Goal: Task Accomplishment & Management: Use online tool/utility

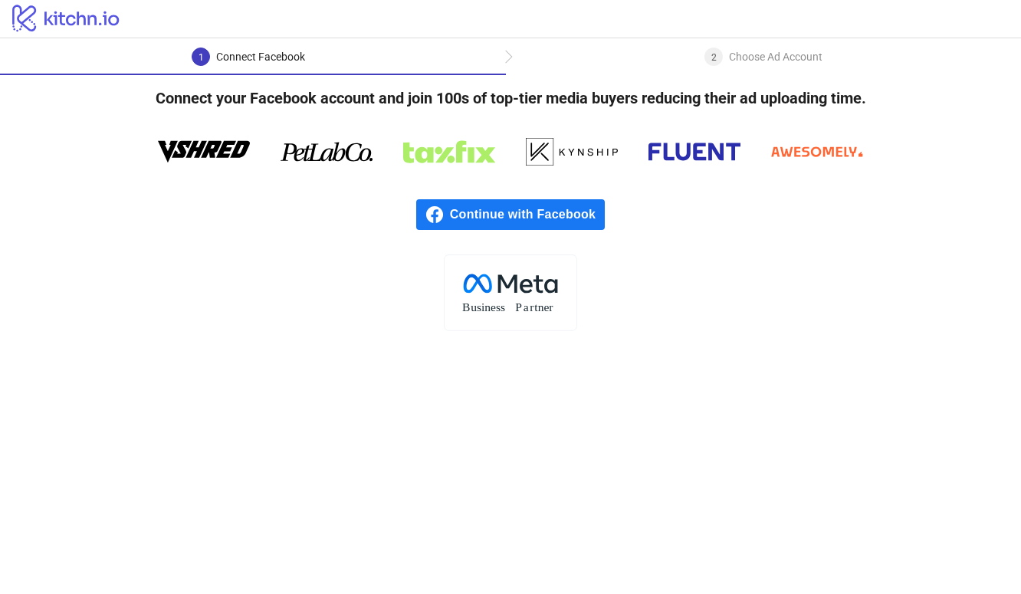
click at [491, 197] on div "Continue with Facebook" at bounding box center [510, 215] width 1021 height 80
click at [485, 204] on span "Continue with Facebook" at bounding box center [527, 214] width 155 height 31
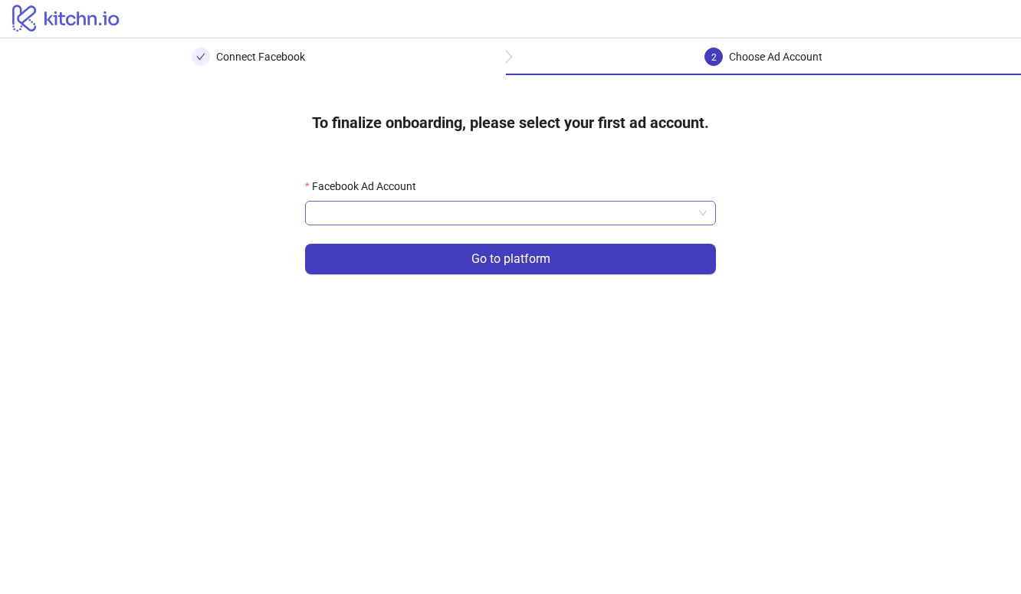
click at [429, 209] on input "Facebook Ad Account" at bounding box center [503, 213] width 379 height 23
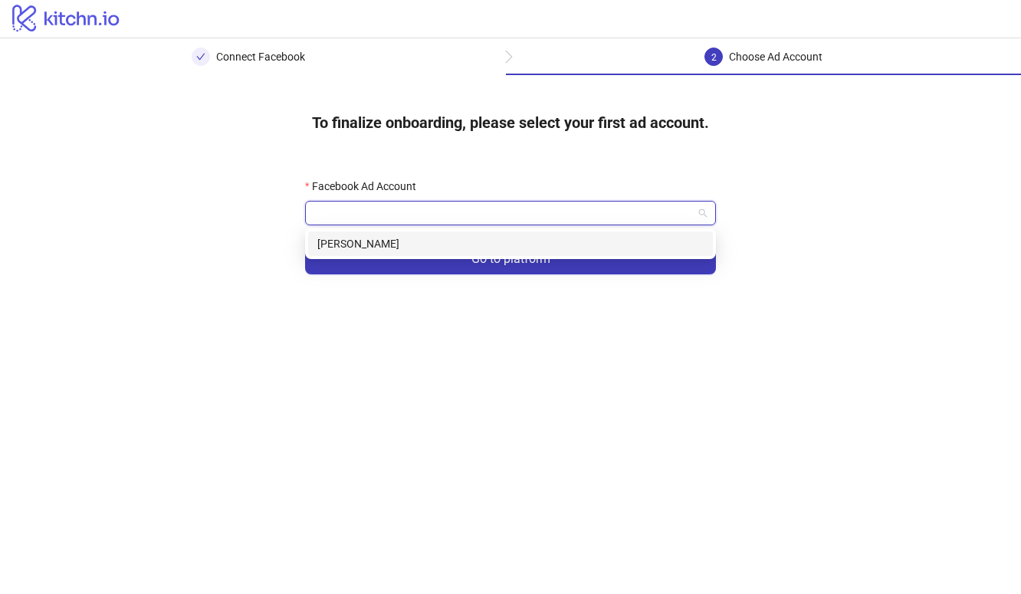
click at [396, 254] on div "[PERSON_NAME]" at bounding box center [510, 243] width 405 height 25
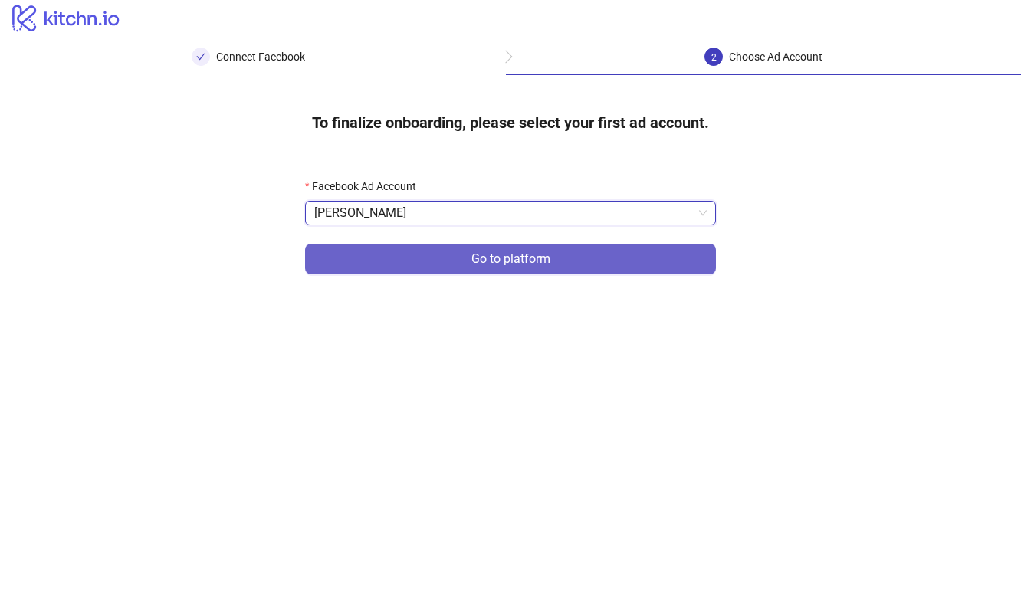
click at [427, 263] on button "Go to platform" at bounding box center [510, 259] width 411 height 31
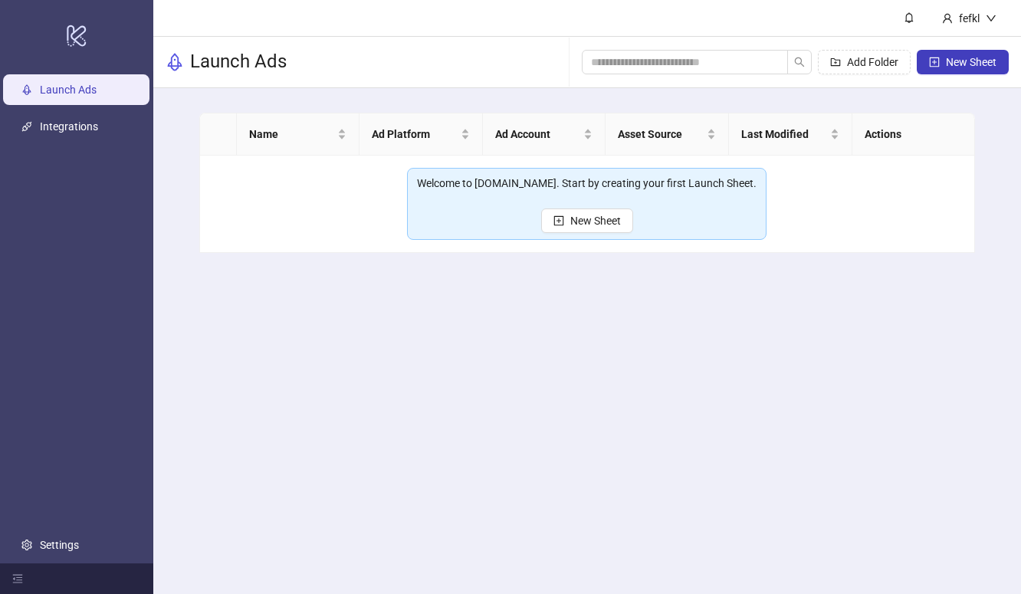
click at [579, 204] on div "Welcome to [DOMAIN_NAME]. Start by creating your first Launch Sheet. New Sheet" at bounding box center [586, 204] width 339 height 58
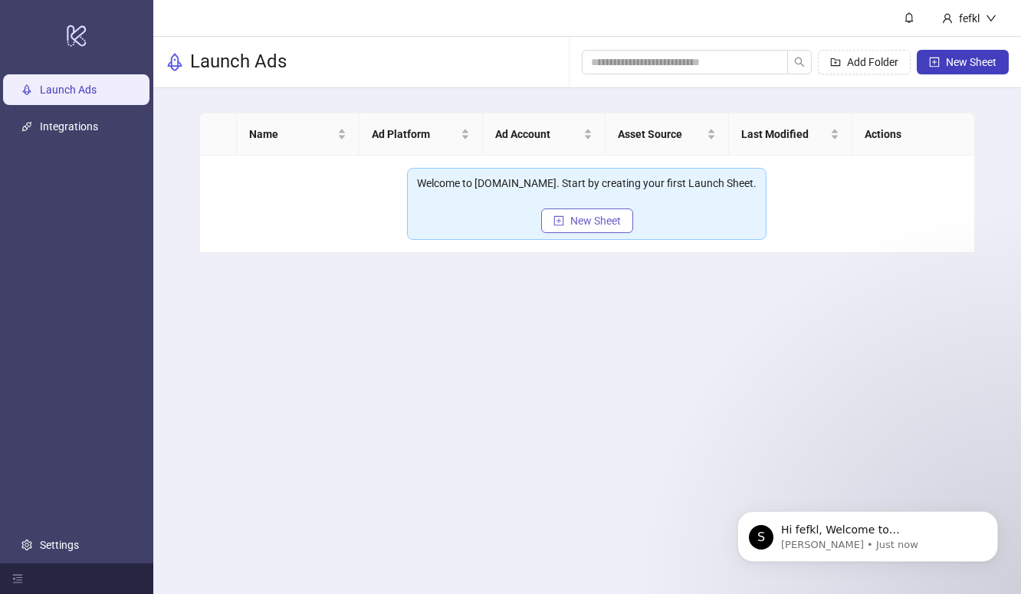
click at [573, 213] on button "New Sheet" at bounding box center [587, 220] width 92 height 25
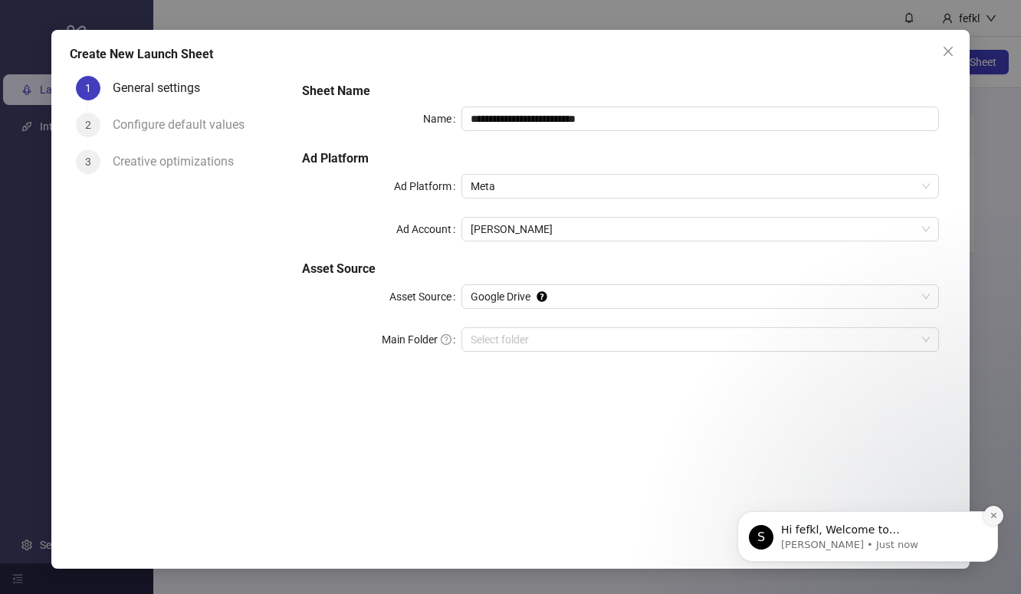
click at [989, 510] on button "Dismiss notification" at bounding box center [993, 516] width 20 height 20
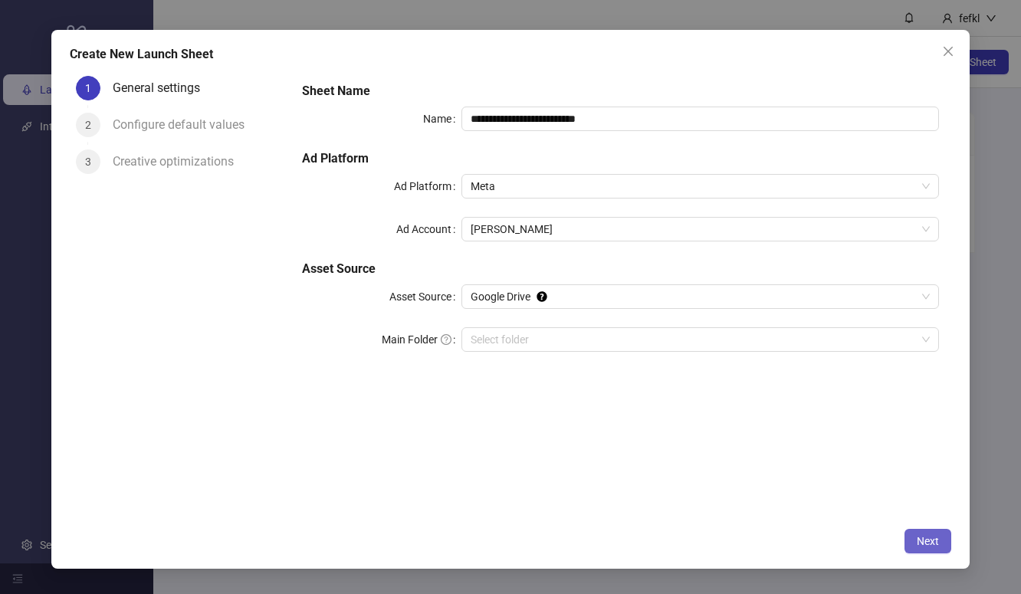
click at [939, 537] on span "Next" at bounding box center [928, 541] width 22 height 12
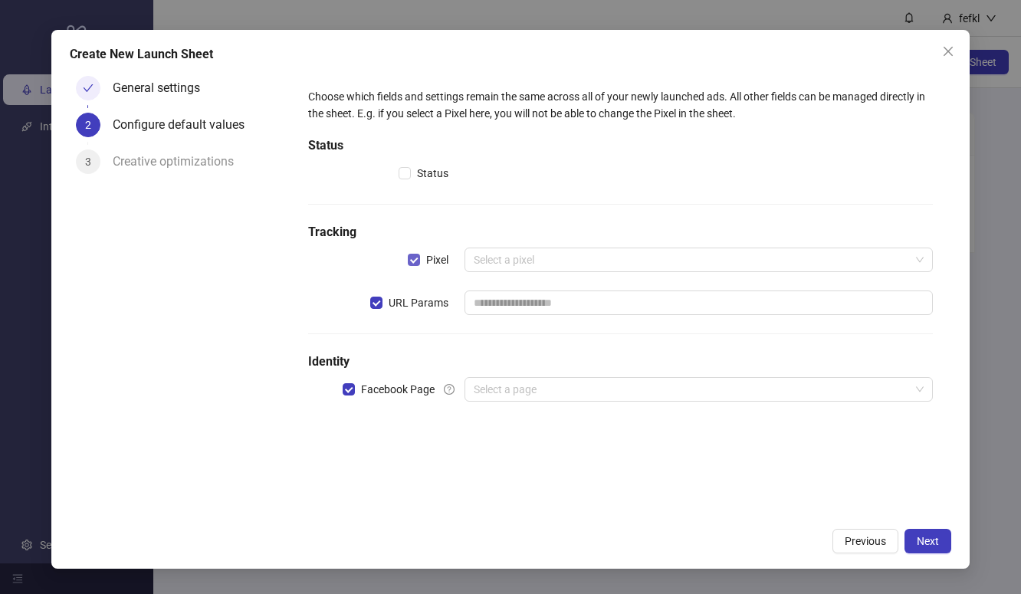
click at [412, 251] on label "Pixel" at bounding box center [431, 259] width 47 height 17
click at [930, 545] on span "Next" at bounding box center [928, 541] width 22 height 12
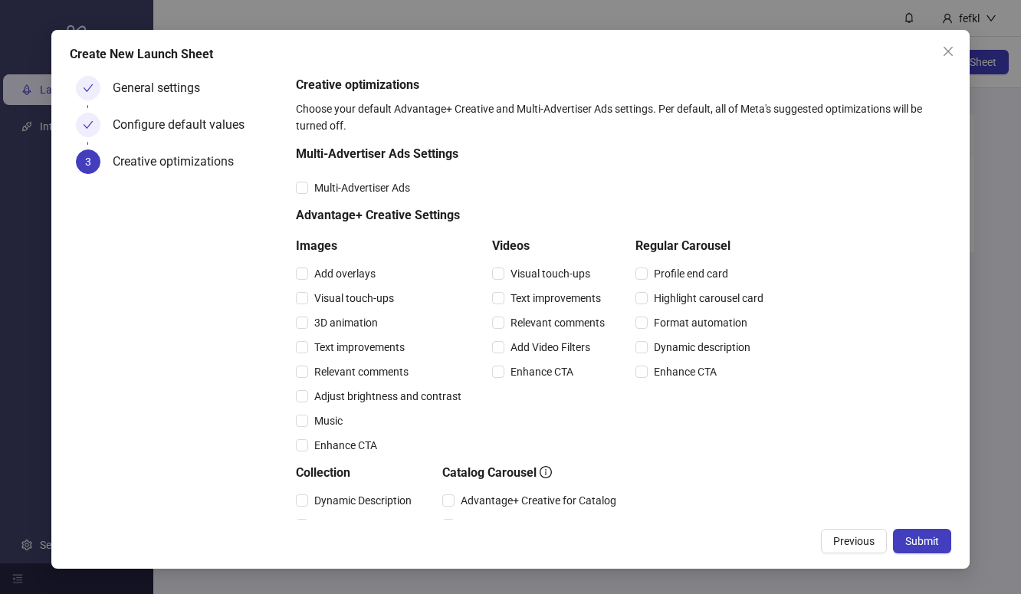
click at [930, 545] on span "Submit" at bounding box center [922, 541] width 34 height 12
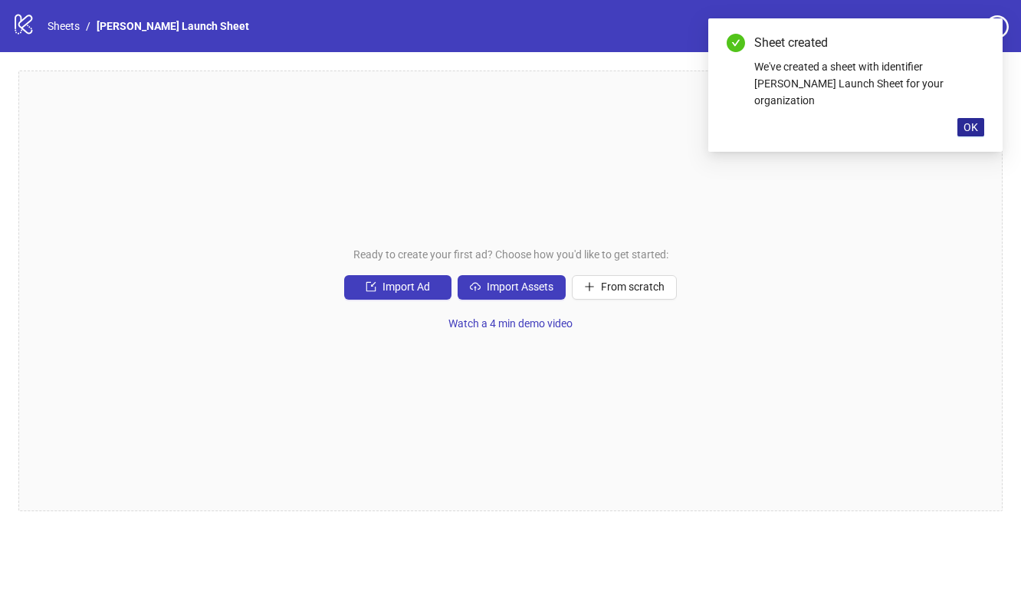
click at [973, 121] on span "OK" at bounding box center [970, 127] width 15 height 12
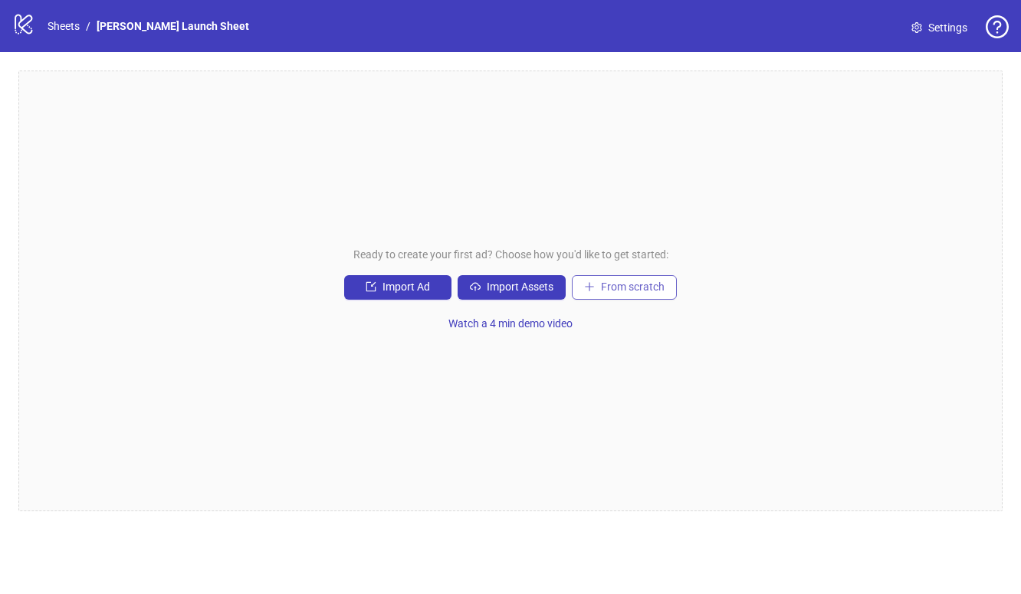
click at [666, 283] on button "From scratch" at bounding box center [624, 287] width 105 height 25
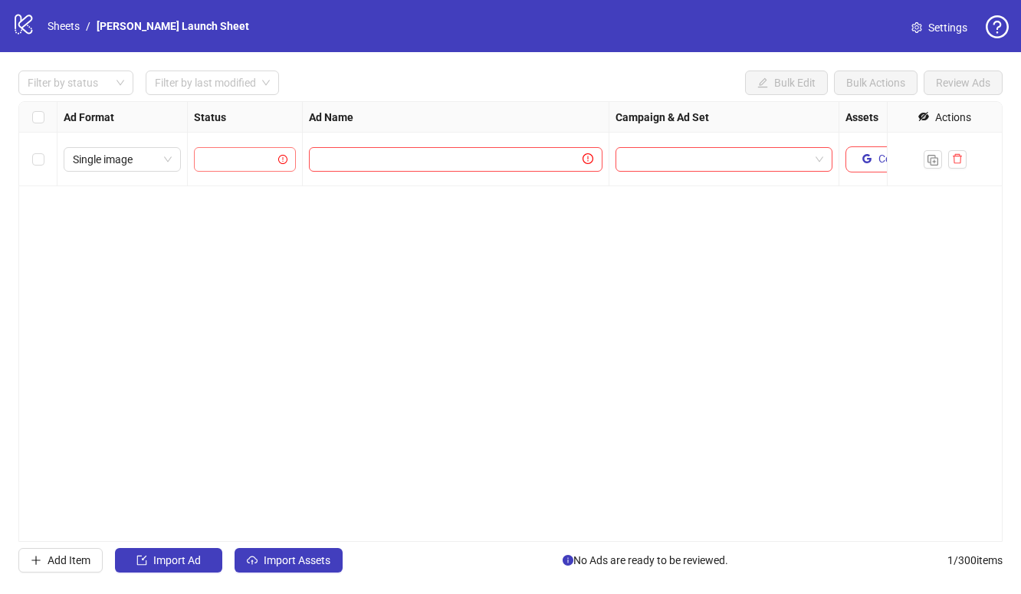
click at [264, 152] on input "search" at bounding box center [238, 159] width 70 height 23
click at [244, 188] on div "PAUSED" at bounding box center [244, 190] width 77 height 17
click at [353, 169] on span at bounding box center [455, 159] width 293 height 25
click at [359, 166] on input "text" at bounding box center [448, 159] width 261 height 17
type input "**"
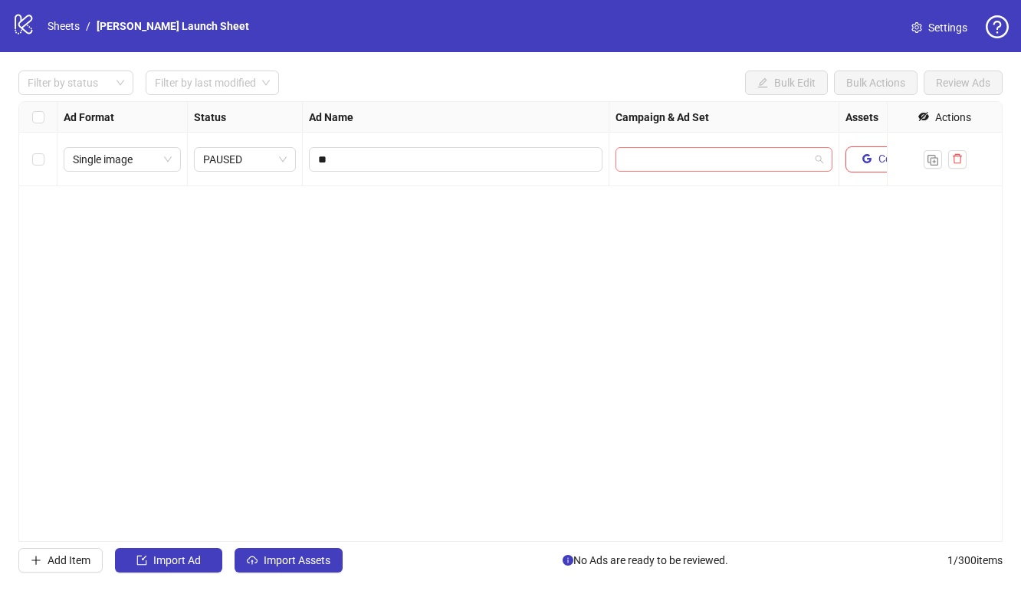
click at [674, 152] on input "search" at bounding box center [717, 159] width 185 height 23
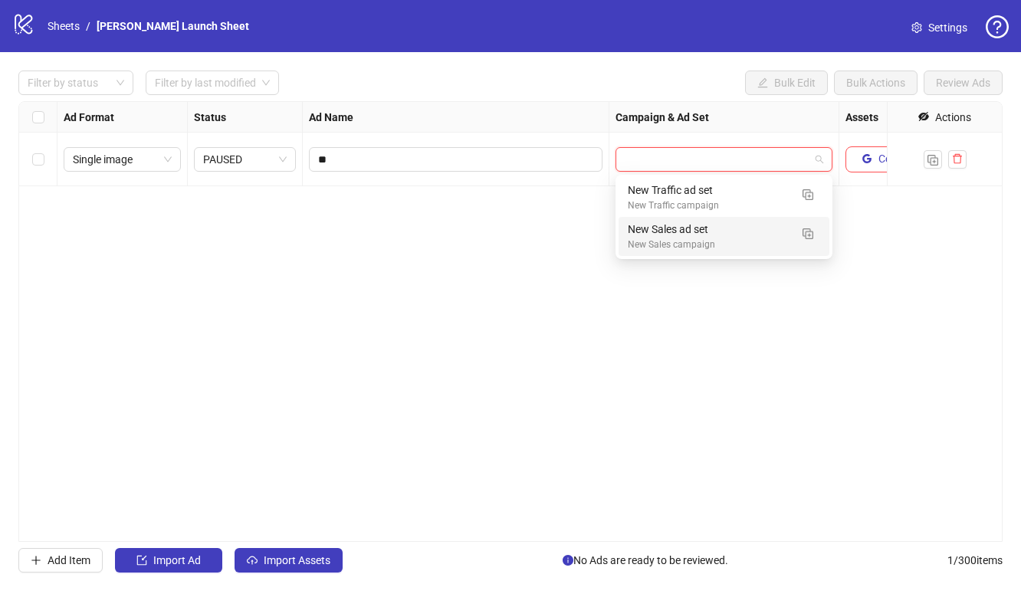
drag, startPoint x: 668, startPoint y: 187, endPoint x: 622, endPoint y: 257, distance: 83.5
click at [622, 257] on body "logo/logo-mobile Sheets / [PERSON_NAME] Launch Sheet Settings Filter by status …" at bounding box center [510, 297] width 1021 height 594
click at [664, 243] on div "New Sales campaign" at bounding box center [709, 245] width 162 height 15
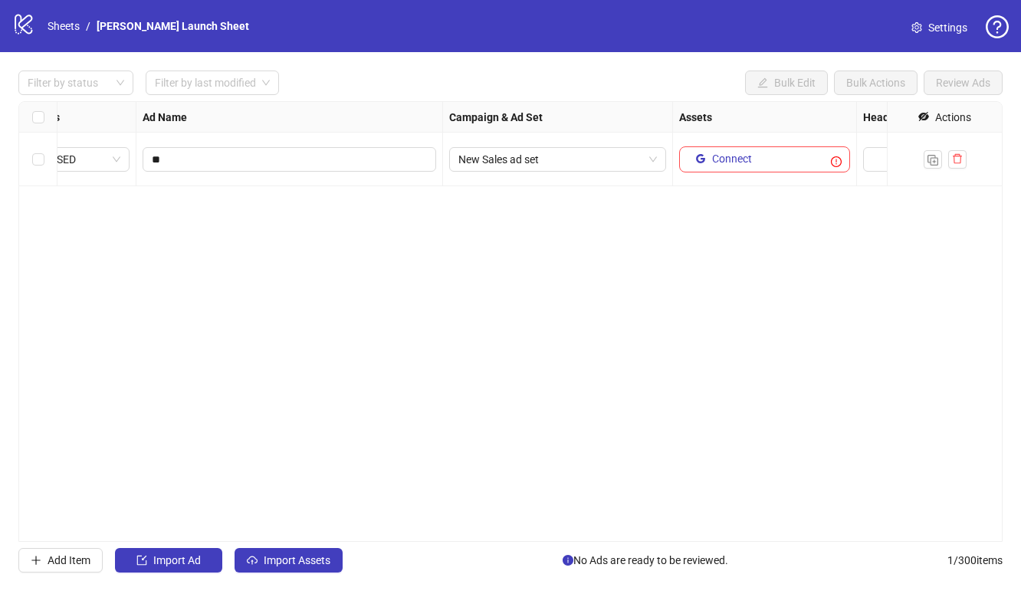
scroll to position [0, 216]
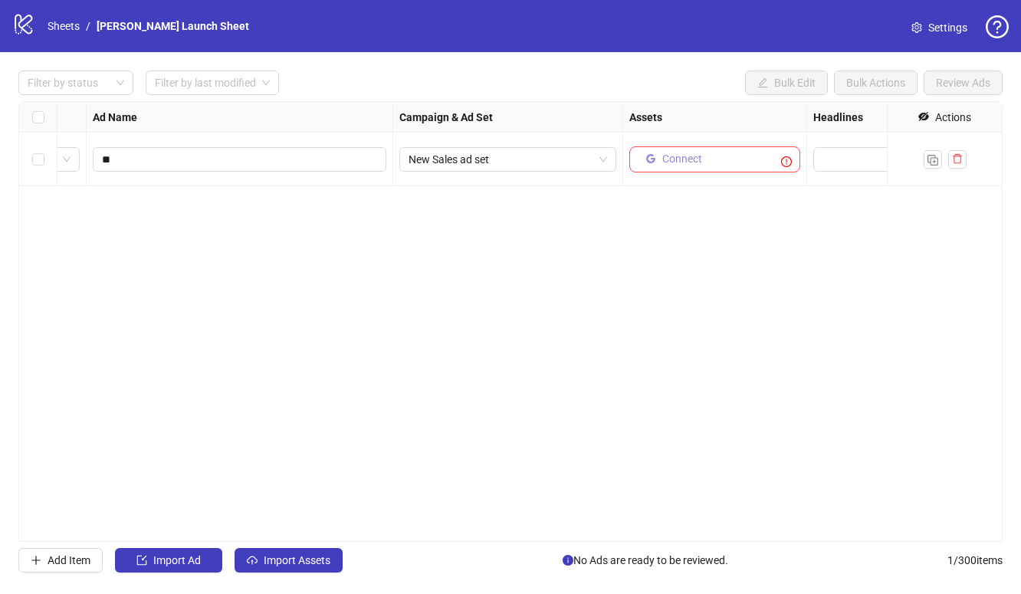
click at [680, 159] on span "Connect" at bounding box center [682, 158] width 40 height 12
click at [654, 158] on icon "plus" at bounding box center [651, 158] width 11 height 11
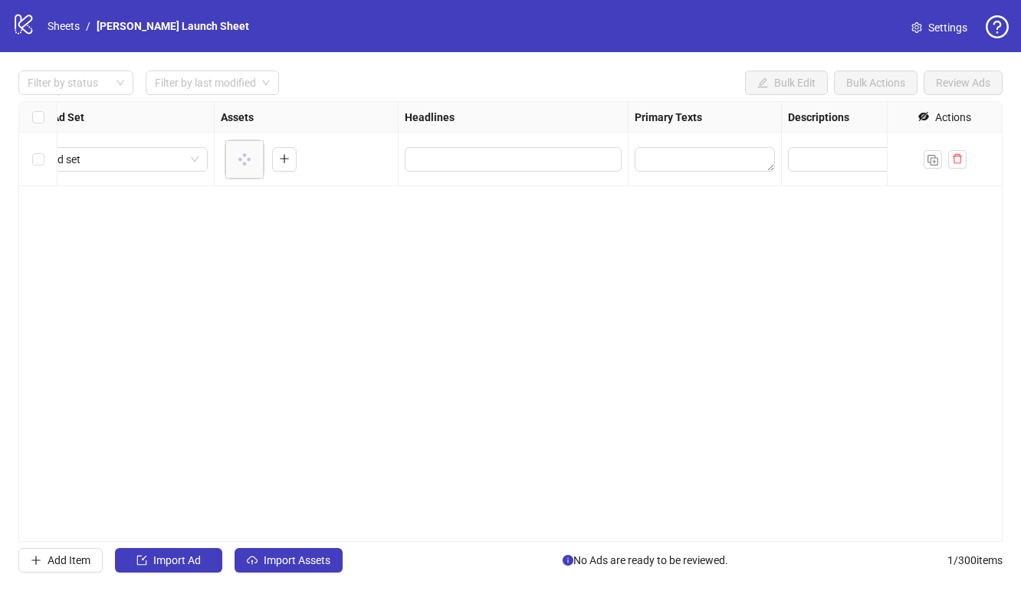
scroll to position [0, 661]
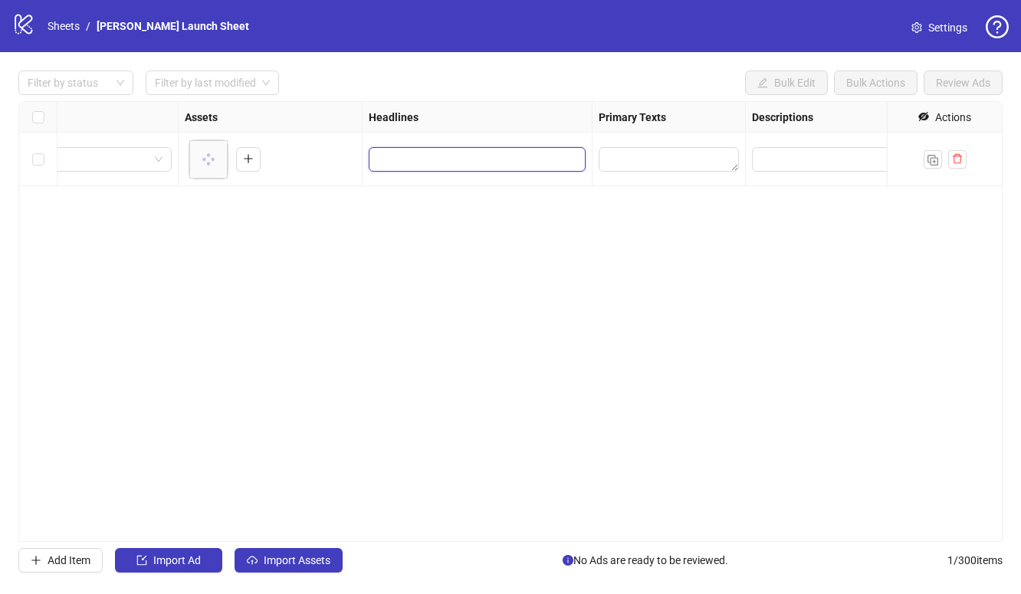
click at [497, 162] on input "Edit values" at bounding box center [475, 159] width 195 height 17
type input "**"
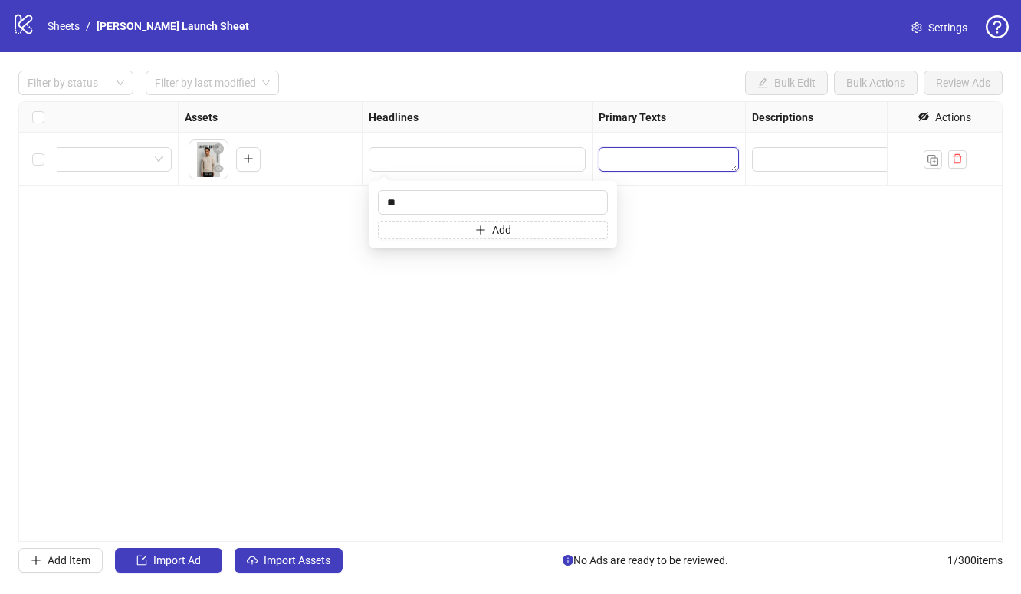
click at [644, 152] on textarea "Edit values" at bounding box center [668, 159] width 140 height 25
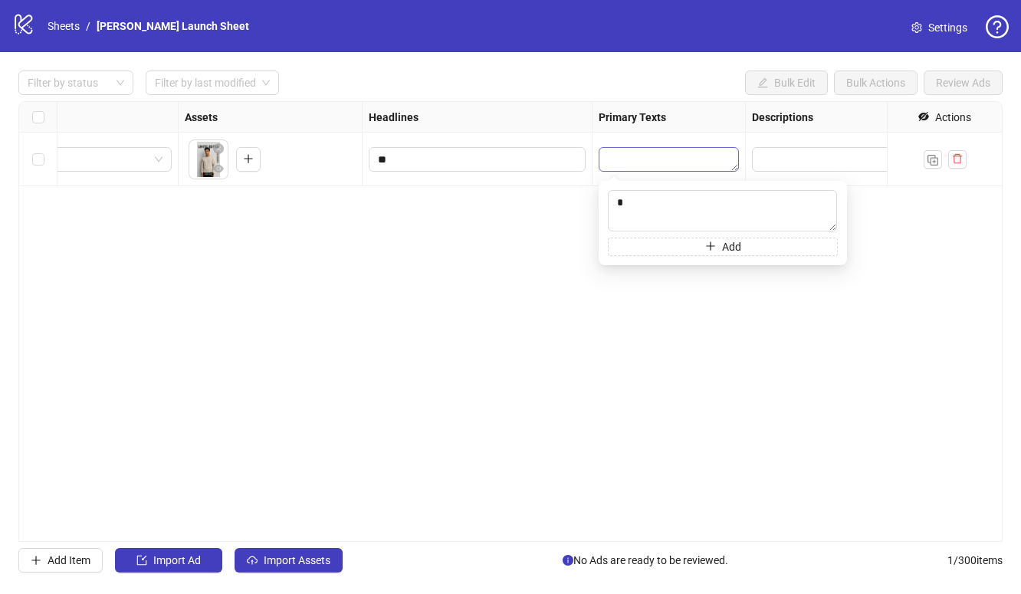
type textarea "**"
click at [780, 159] on textarea "Edit values" at bounding box center [860, 159] width 217 height 25
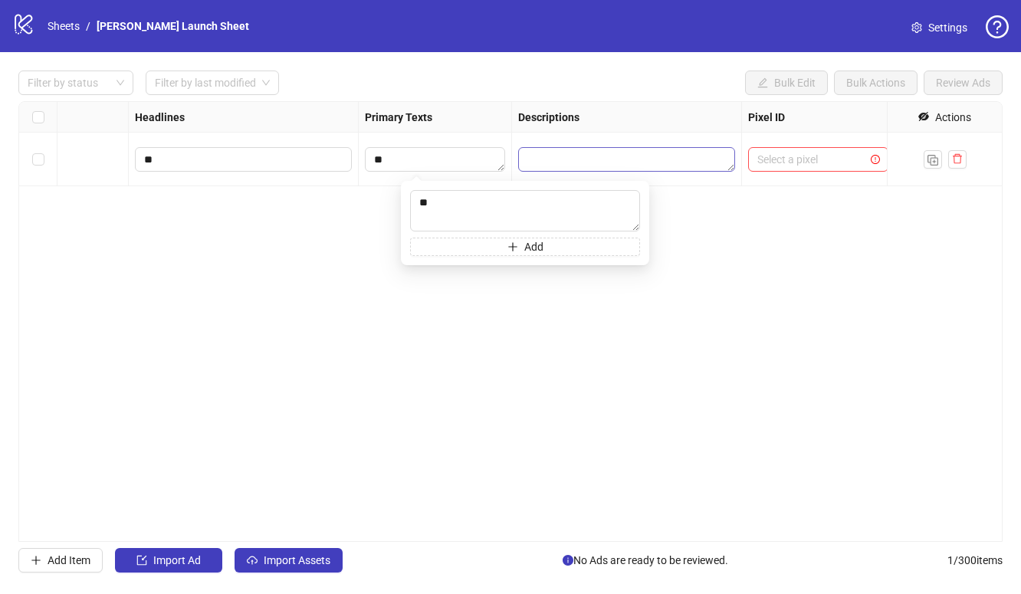
scroll to position [0, 1026]
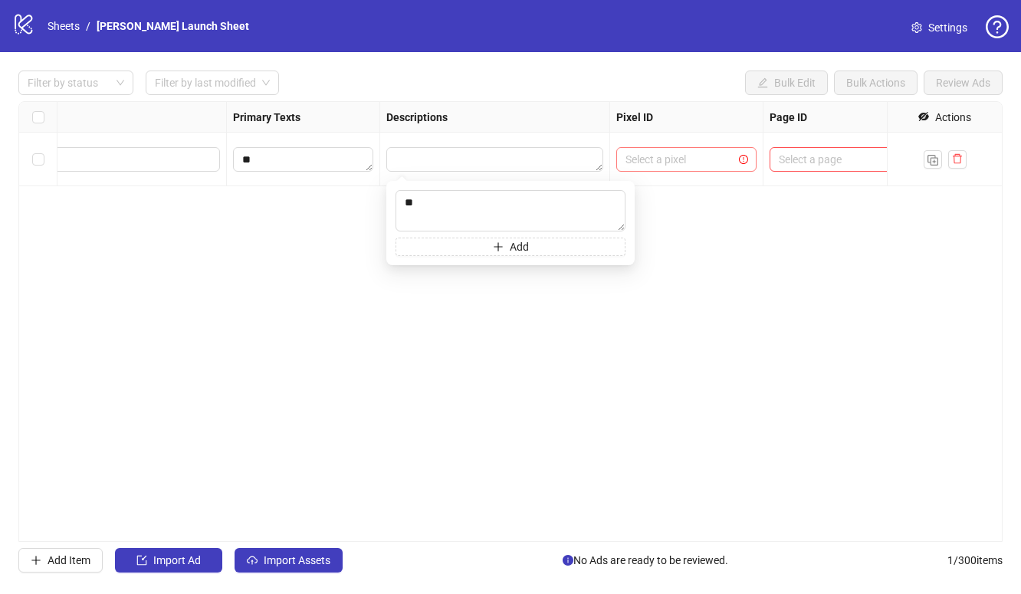
click at [716, 156] on input "search" at bounding box center [679, 159] width 108 height 23
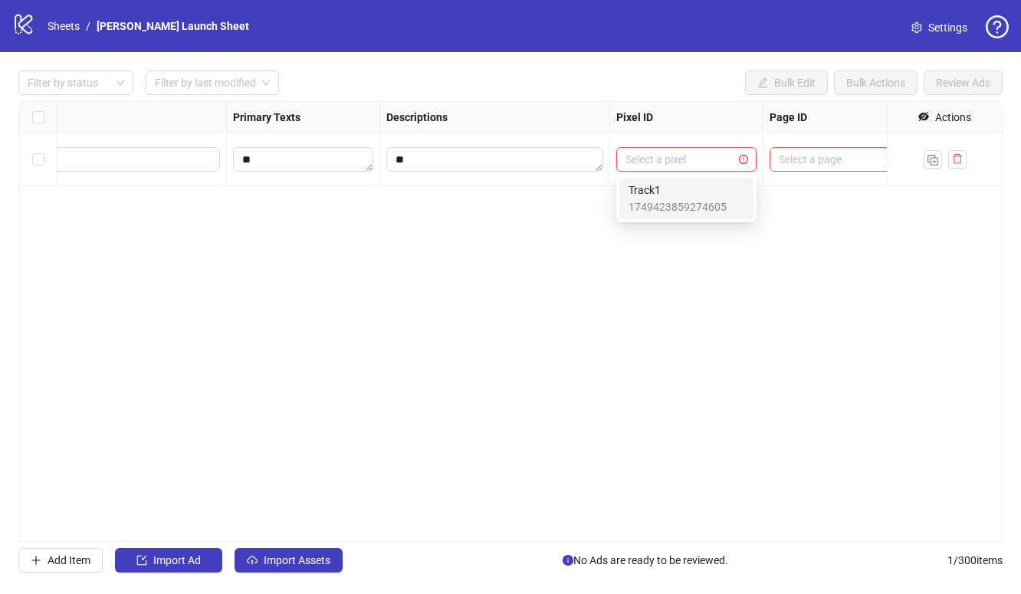
click at [684, 197] on span "Track1" at bounding box center [677, 190] width 98 height 17
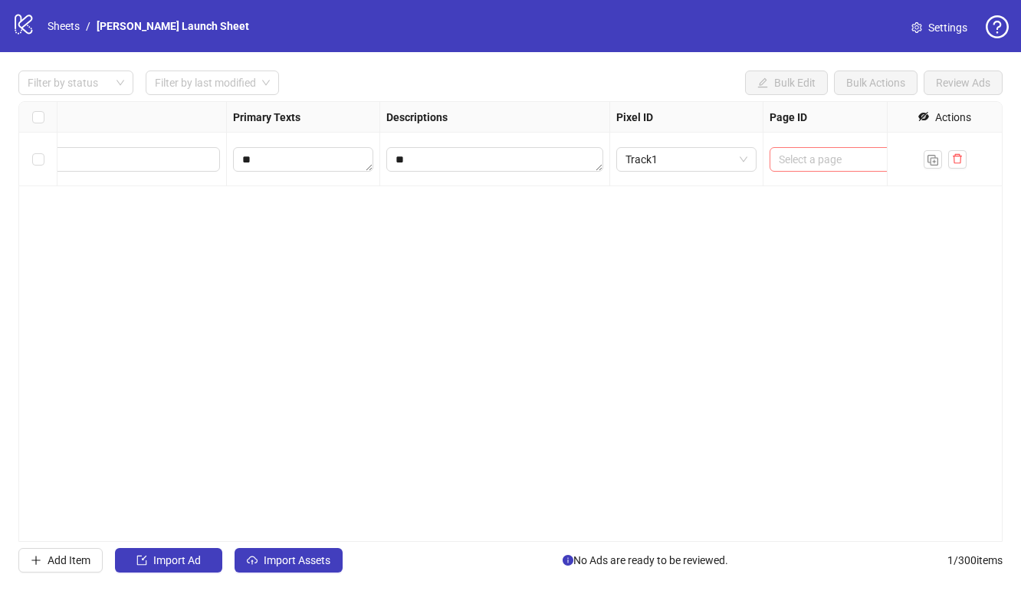
click at [797, 159] on input "search" at bounding box center [833, 159] width 108 height 23
click at [793, 191] on span "TestPage" at bounding box center [828, 190] width 92 height 17
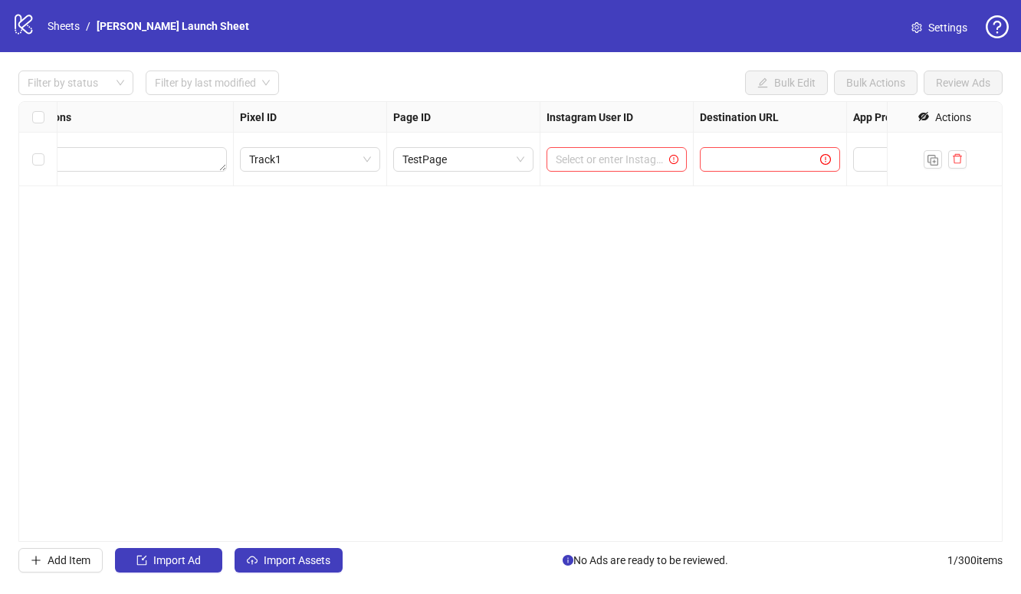
scroll to position [0, 1439]
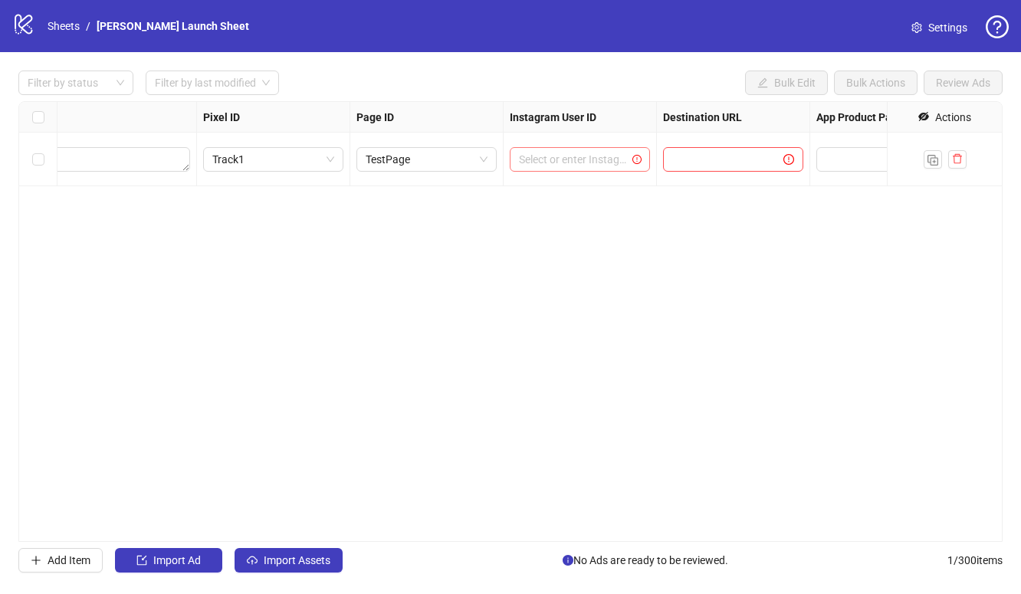
click at [626, 154] on input "search" at bounding box center [573, 159] width 108 height 23
click at [583, 198] on div "Use Facebook Page" at bounding box center [580, 190] width 116 height 17
click at [707, 166] on input "text" at bounding box center [717, 159] width 90 height 17
type input "**********"
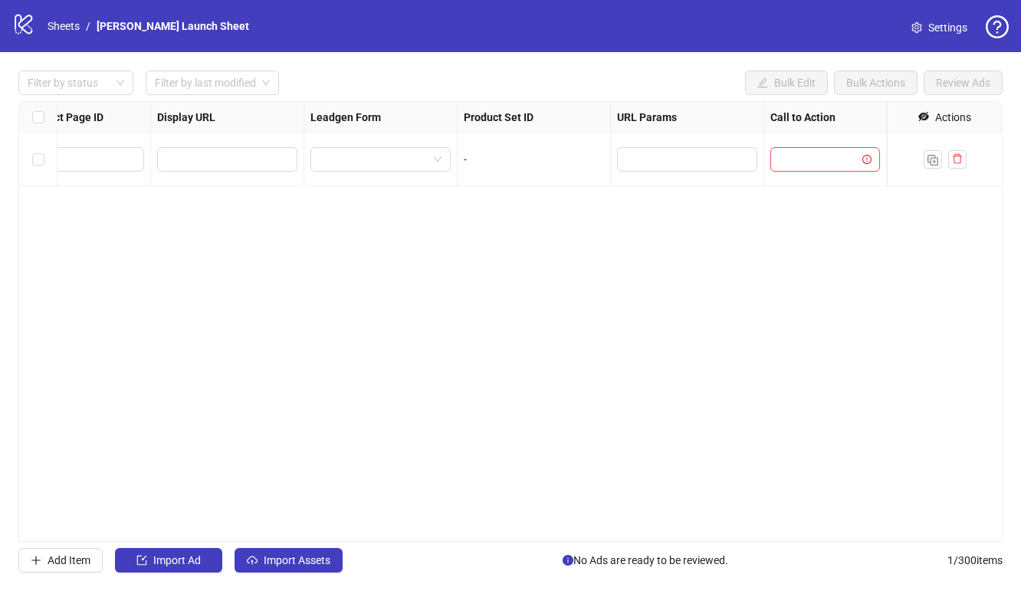
click at [812, 153] on div "**********" at bounding box center [510, 321] width 984 height 441
click at [823, 159] on input "search" at bounding box center [817, 159] width 77 height 23
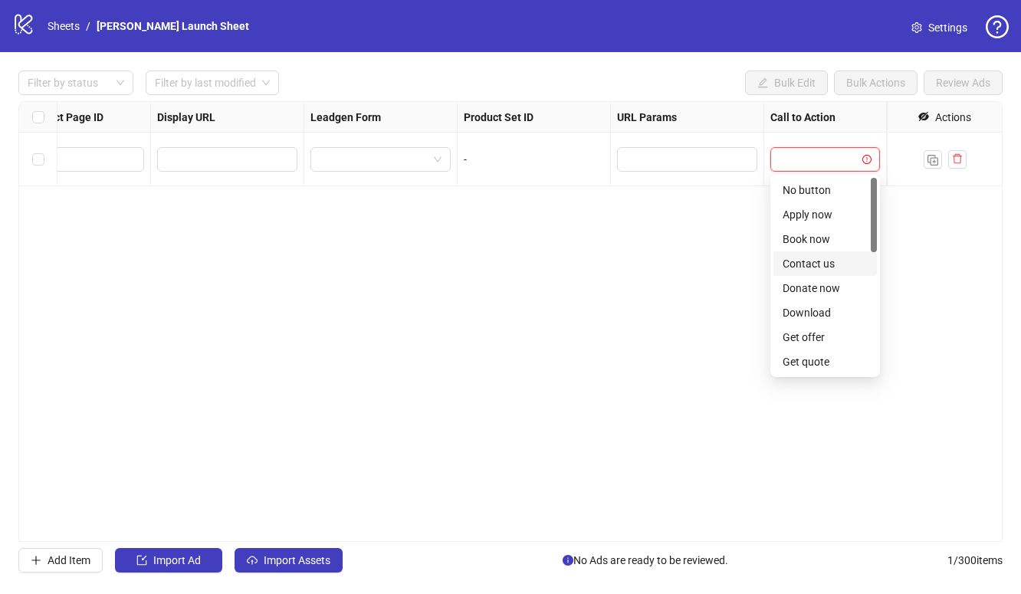
click at [822, 266] on div "Contact us" at bounding box center [824, 263] width 85 height 17
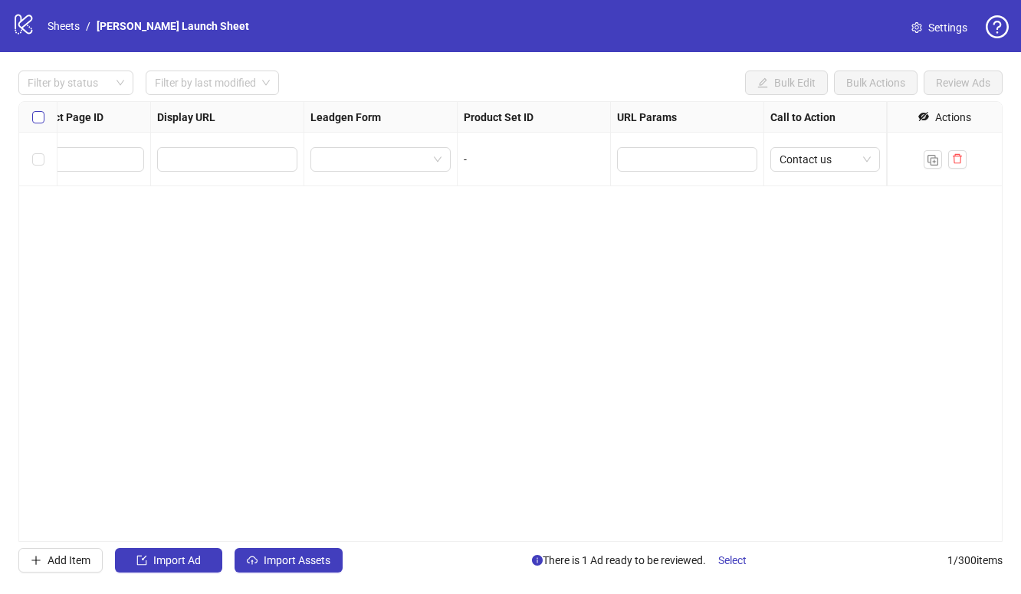
click at [43, 120] on span "Select all rows" at bounding box center [38, 117] width 12 height 12
click at [46, 157] on div "Select row 1" at bounding box center [38, 160] width 38 height 54
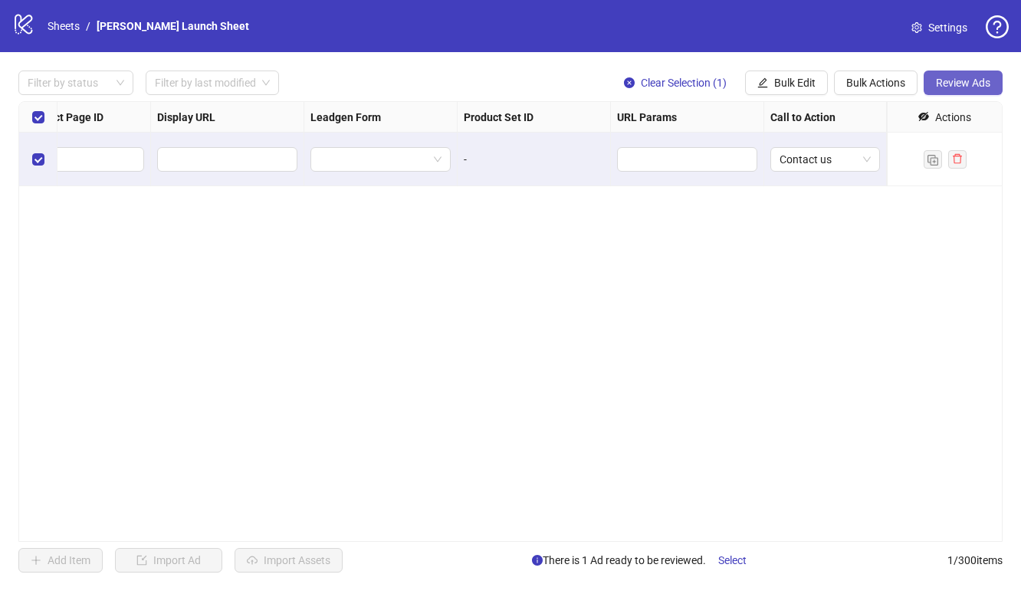
click at [973, 85] on span "Review Ads" at bounding box center [963, 83] width 54 height 12
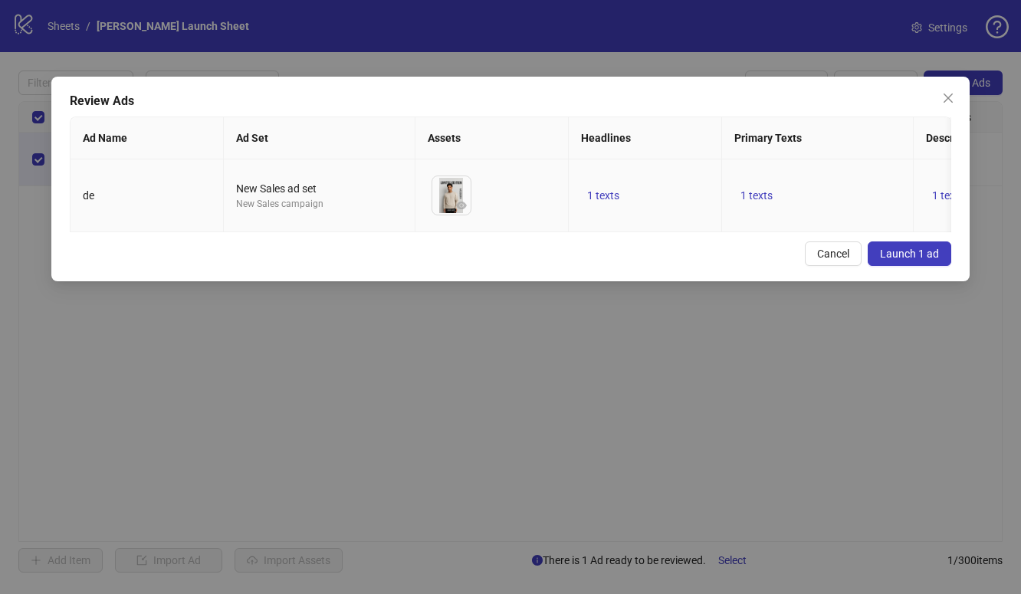
click at [903, 254] on span "Launch 1 ad" at bounding box center [909, 254] width 59 height 12
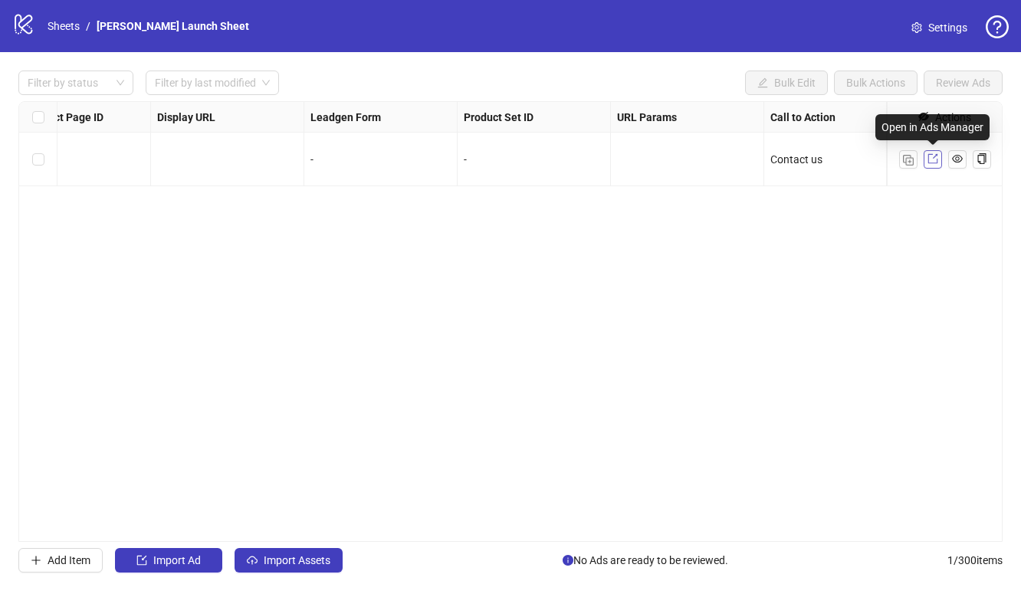
click at [931, 161] on icon "export" at bounding box center [932, 158] width 11 height 11
